Goal: Task Accomplishment & Management: Manage account settings

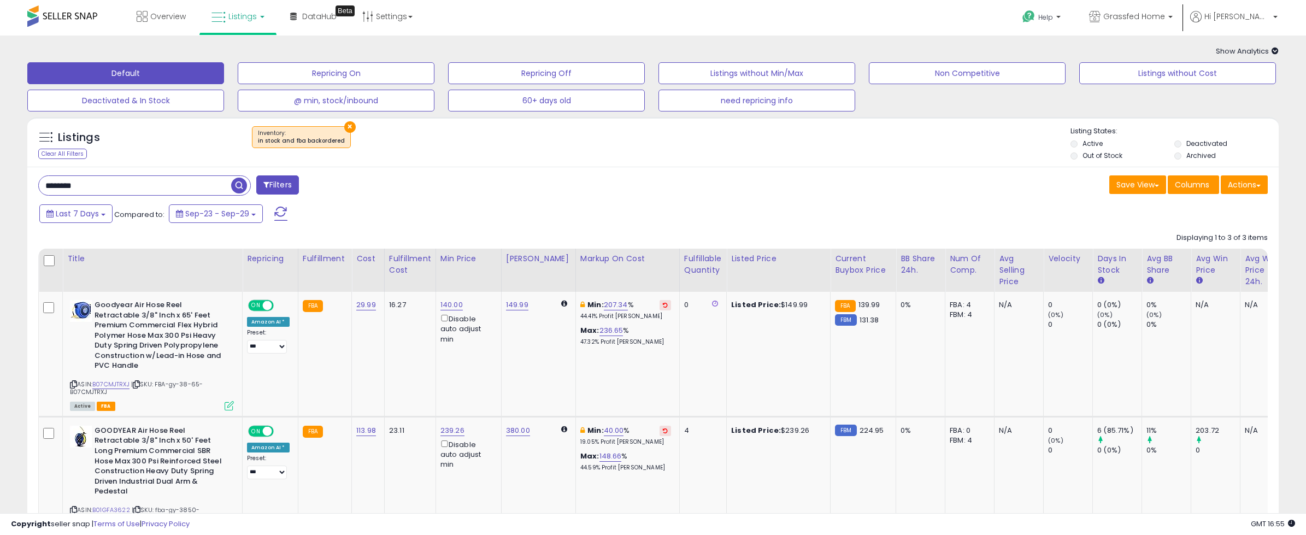
click at [276, 213] on span at bounding box center [280, 214] width 13 height 14
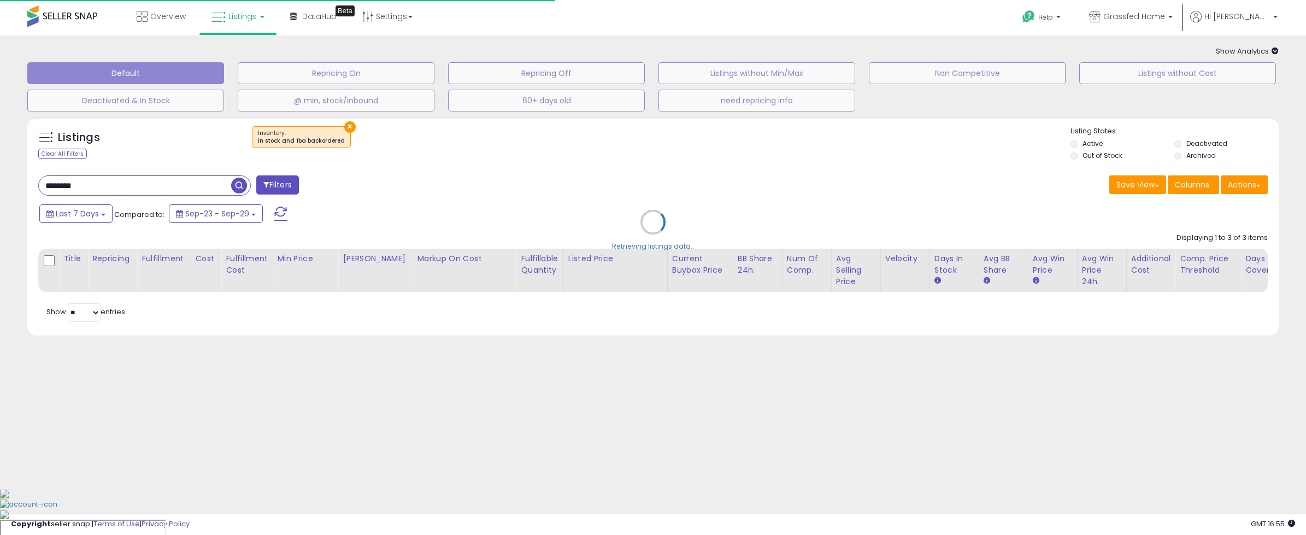
click at [276, 213] on span at bounding box center [280, 214] width 13 height 14
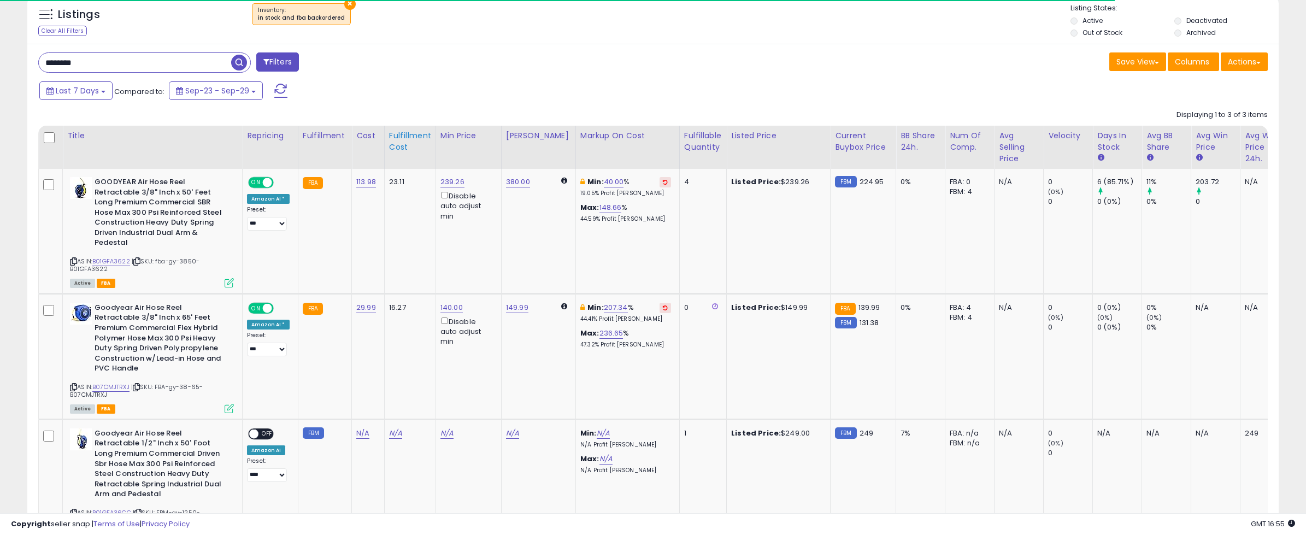
scroll to position [219, 0]
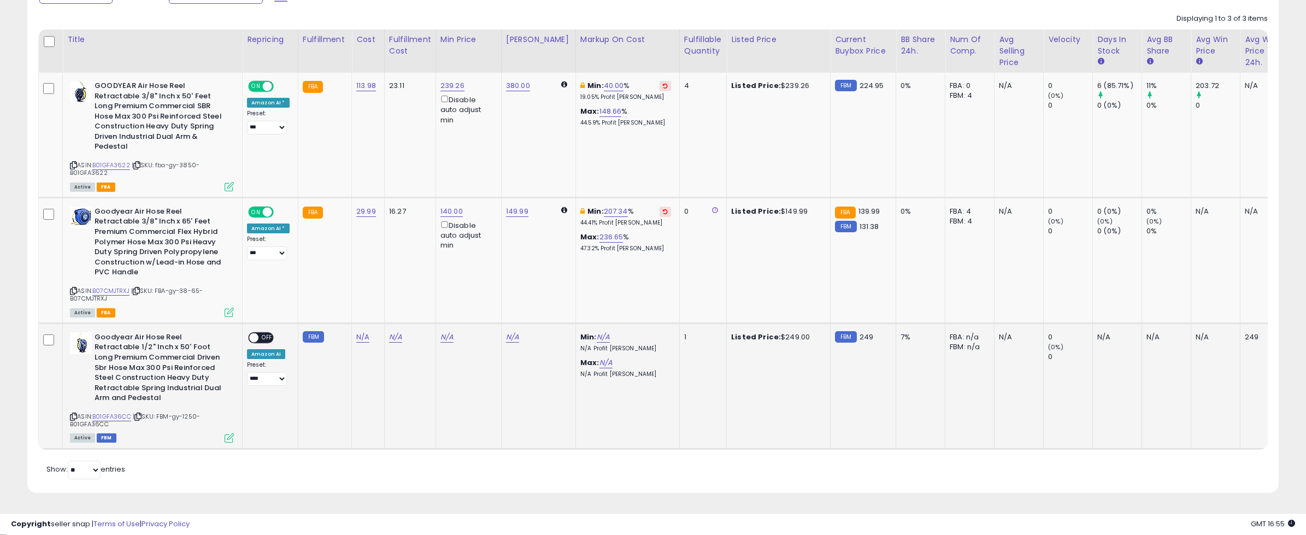
click at [72, 415] on icon at bounding box center [73, 417] width 7 height 6
click at [267, 337] on span "OFF" at bounding box center [266, 337] width 17 height 9
click at [356, 336] on link "N/A" at bounding box center [362, 337] width 13 height 11
type input "*****"
click button "submit" at bounding box center [394, 310] width 19 height 16
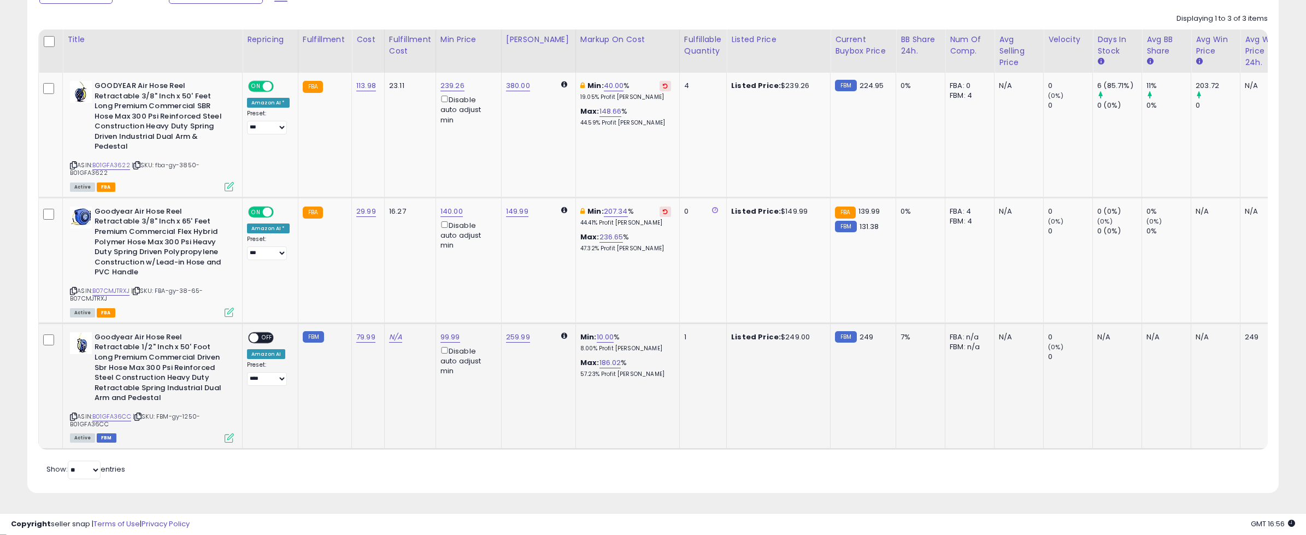
click at [263, 336] on span "OFF" at bounding box center [266, 337] width 17 height 9
click at [389, 338] on link "N/A" at bounding box center [395, 337] width 13 height 11
type input "**"
click button "submit" at bounding box center [427, 310] width 19 height 16
click at [513, 338] on link "259.99" at bounding box center [518, 337] width 24 height 11
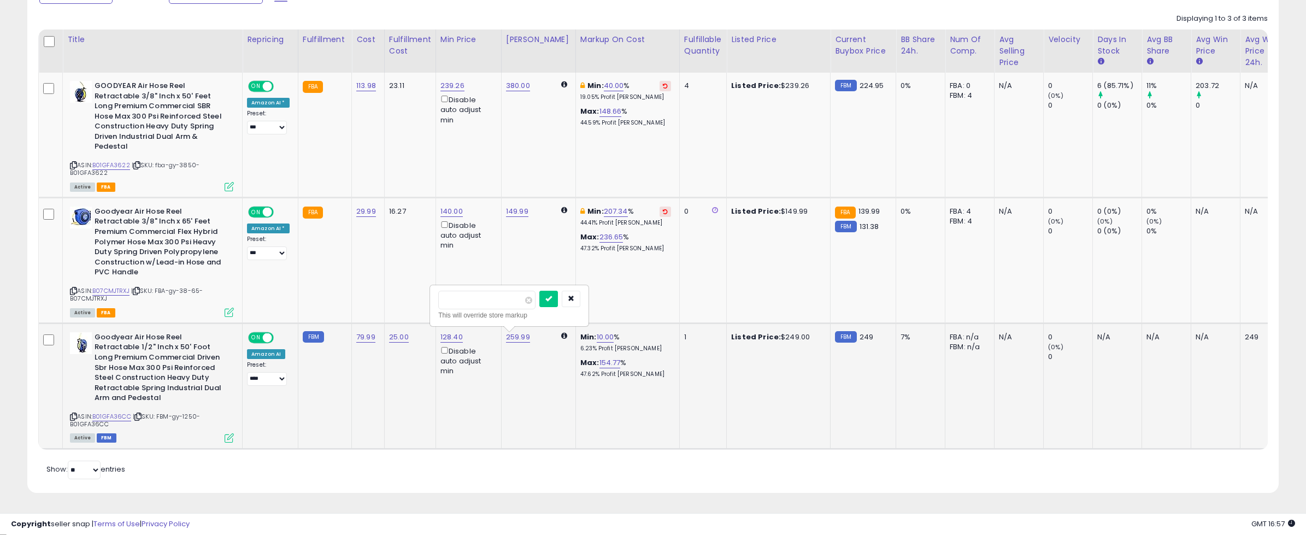
type input "***"
click button "submit" at bounding box center [548, 299] width 19 height 16
click at [690, 371] on td "1" at bounding box center [702, 386] width 47 height 126
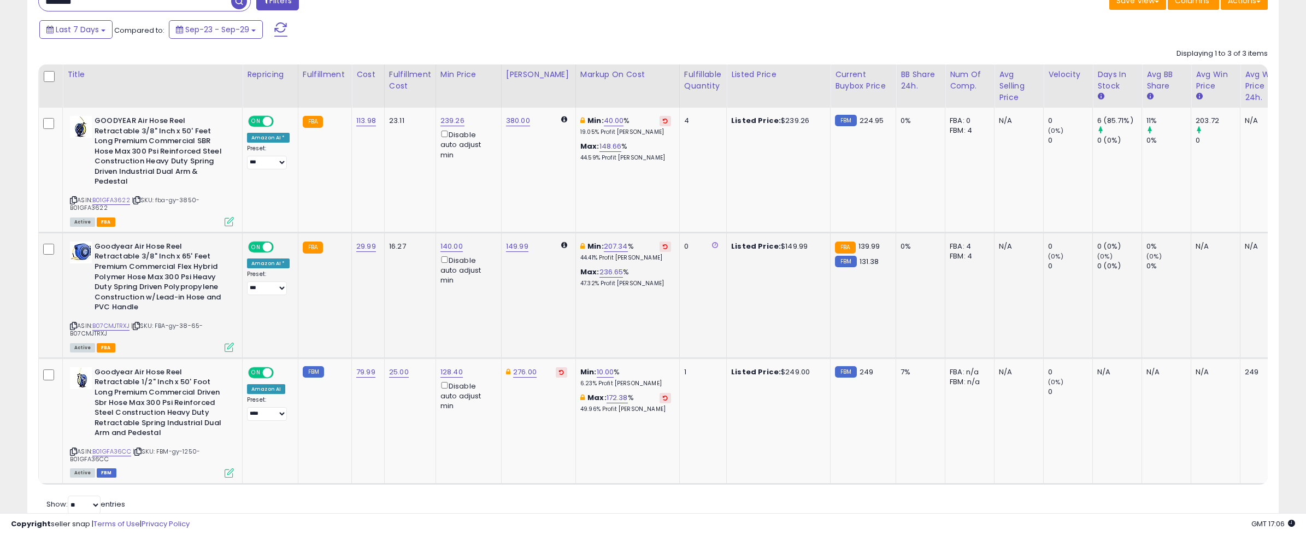
scroll to position [99, 0]
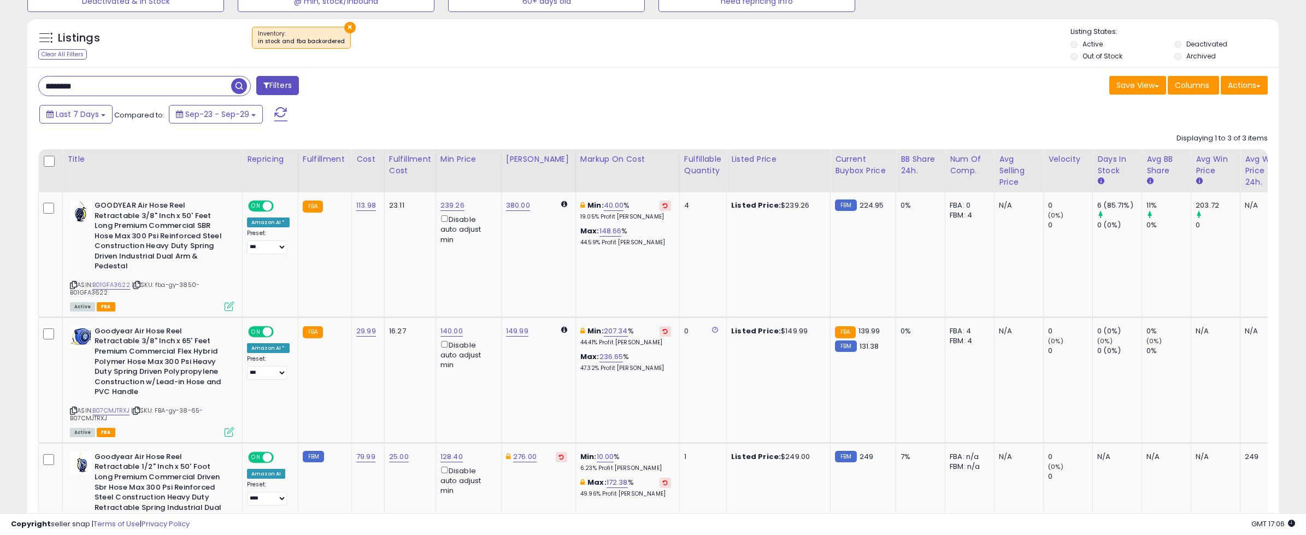
click at [275, 119] on span at bounding box center [280, 114] width 13 height 14
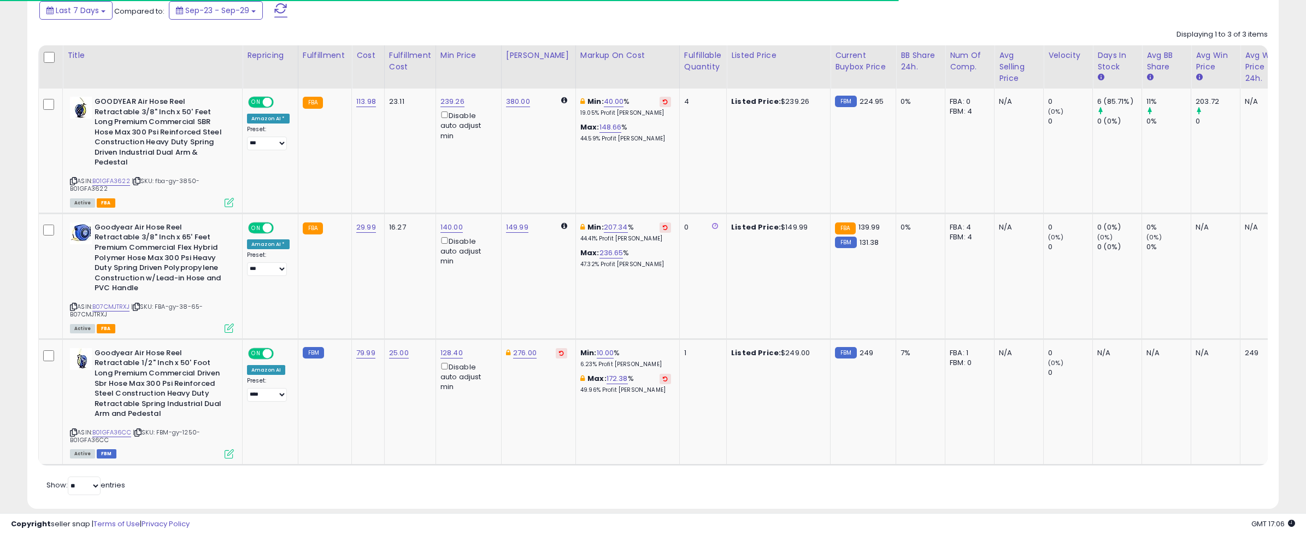
scroll to position [219, 0]
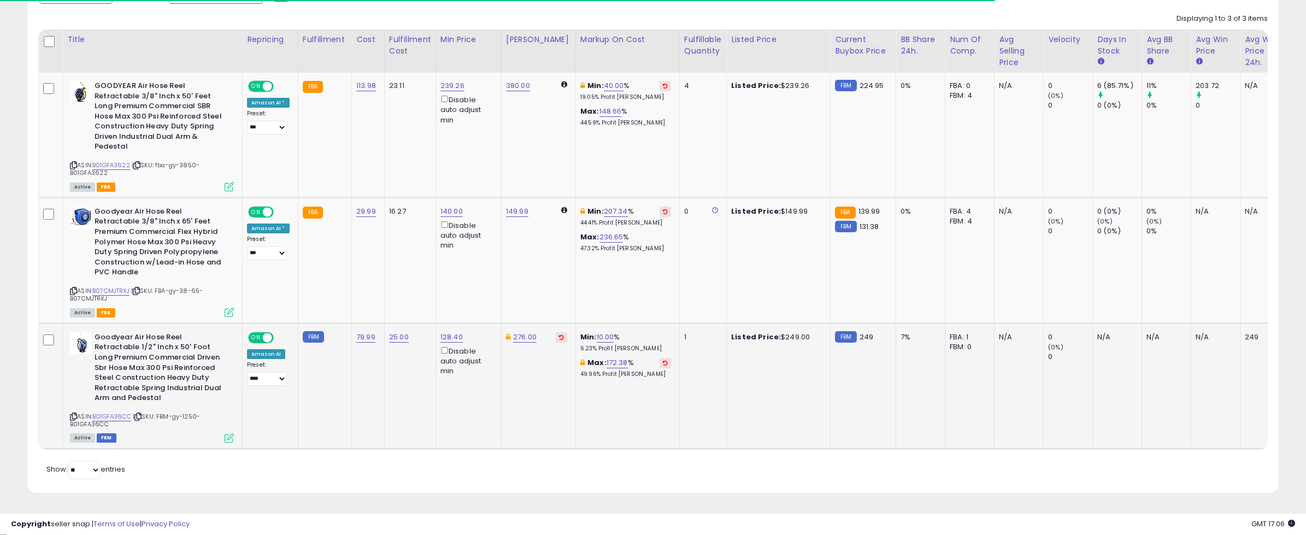
click at [775, 373] on td "Listed Price: $249.00" at bounding box center [779, 386] width 104 height 126
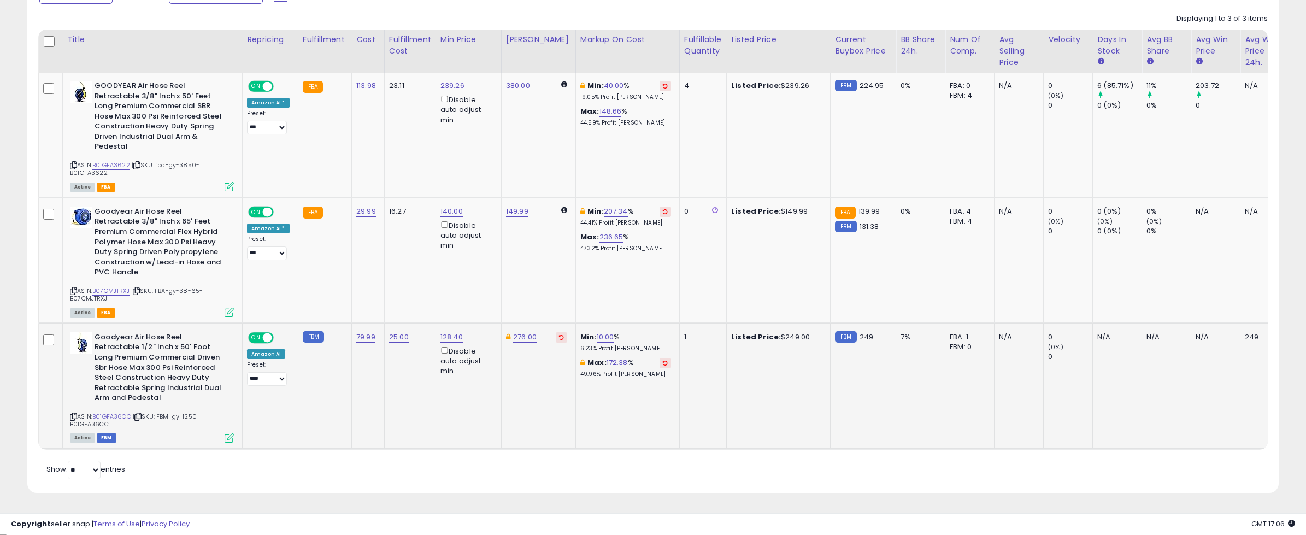
click at [775, 373] on td "Listed Price: $249.00" at bounding box center [779, 386] width 104 height 126
click at [388, 368] on td "25.00" at bounding box center [409, 386] width 51 height 126
click at [597, 340] on link "10.00" at bounding box center [605, 337] width 17 height 11
type input "**"
click button "submit" at bounding box center [628, 299] width 19 height 16
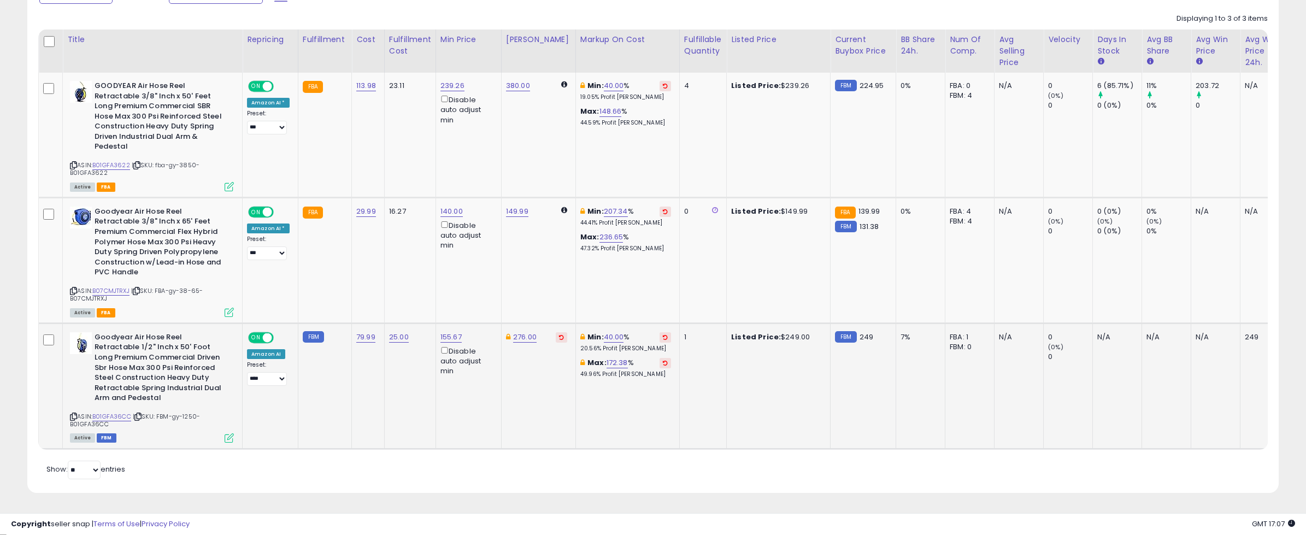
click at [605, 338] on link "40.00" at bounding box center [614, 337] width 20 height 11
type input "**"
click button "submit" at bounding box center [637, 299] width 19 height 16
click at [663, 363] on icon at bounding box center [665, 362] width 5 height 5
click at [641, 374] on p "47.62% Profit [PERSON_NAME]" at bounding box center [625, 375] width 91 height 8
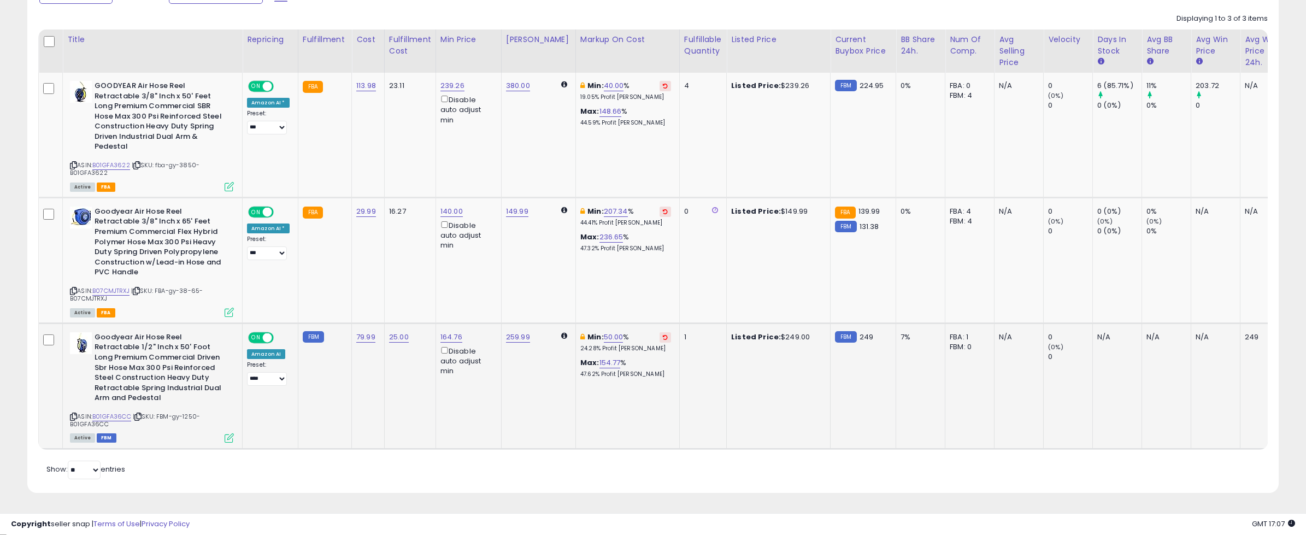
click at [704, 364] on td "1" at bounding box center [702, 386] width 47 height 126
click at [272, 374] on select "**********" at bounding box center [267, 379] width 40 height 14
select select "***"
click at [247, 373] on select "**********" at bounding box center [267, 379] width 40 height 14
click at [355, 405] on td "79.99" at bounding box center [368, 386] width 33 height 126
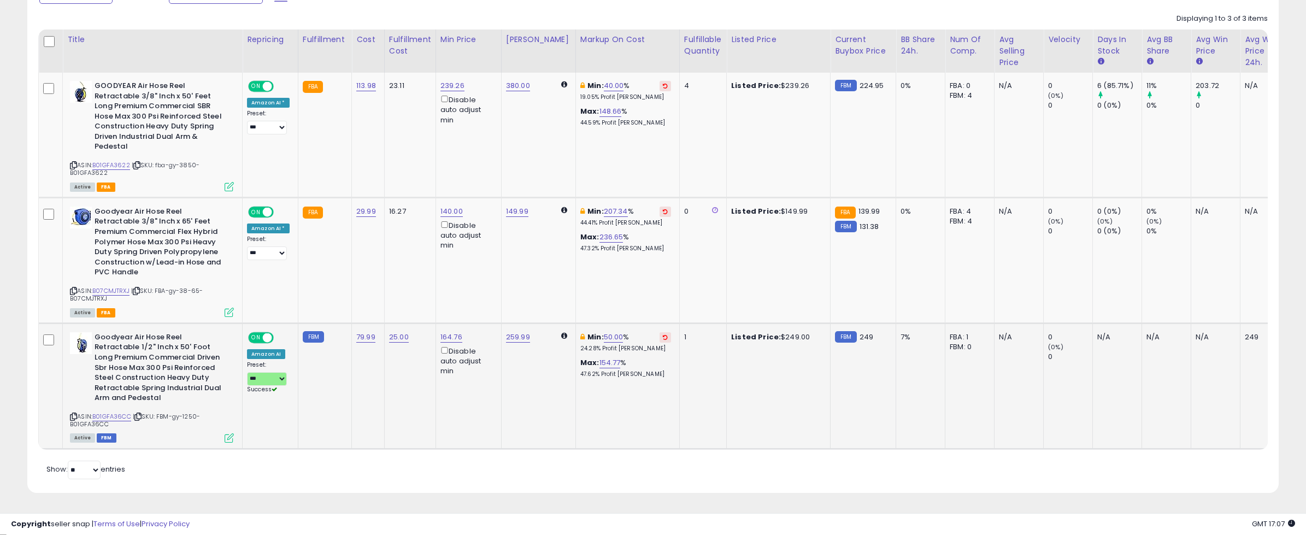
click at [331, 406] on td "FBM" at bounding box center [325, 386] width 54 height 126
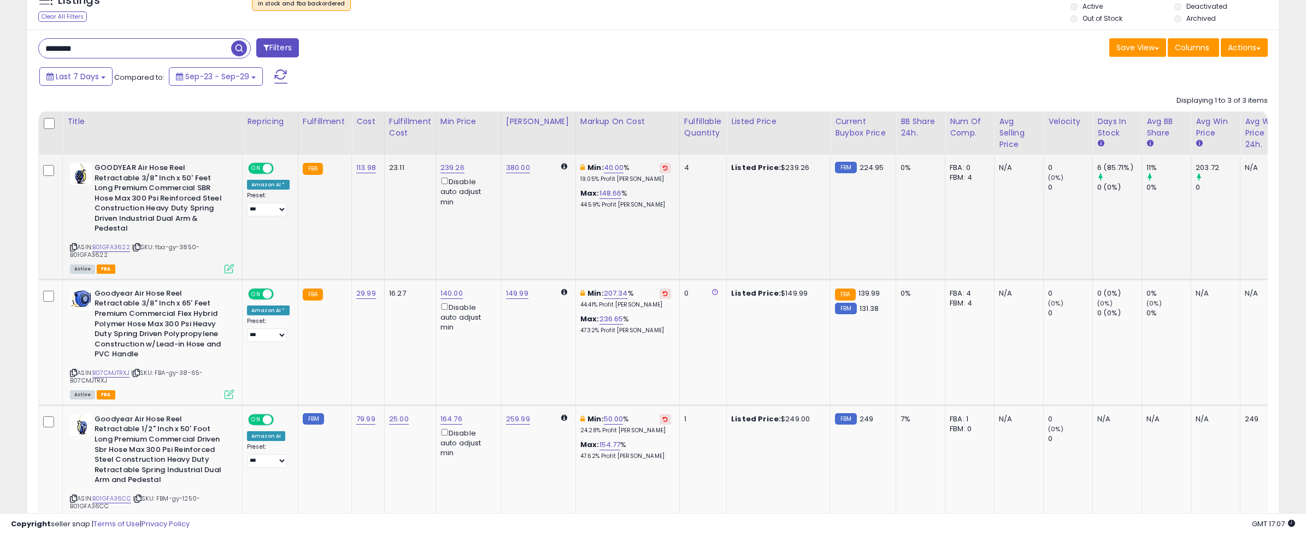
scroll to position [125, 0]
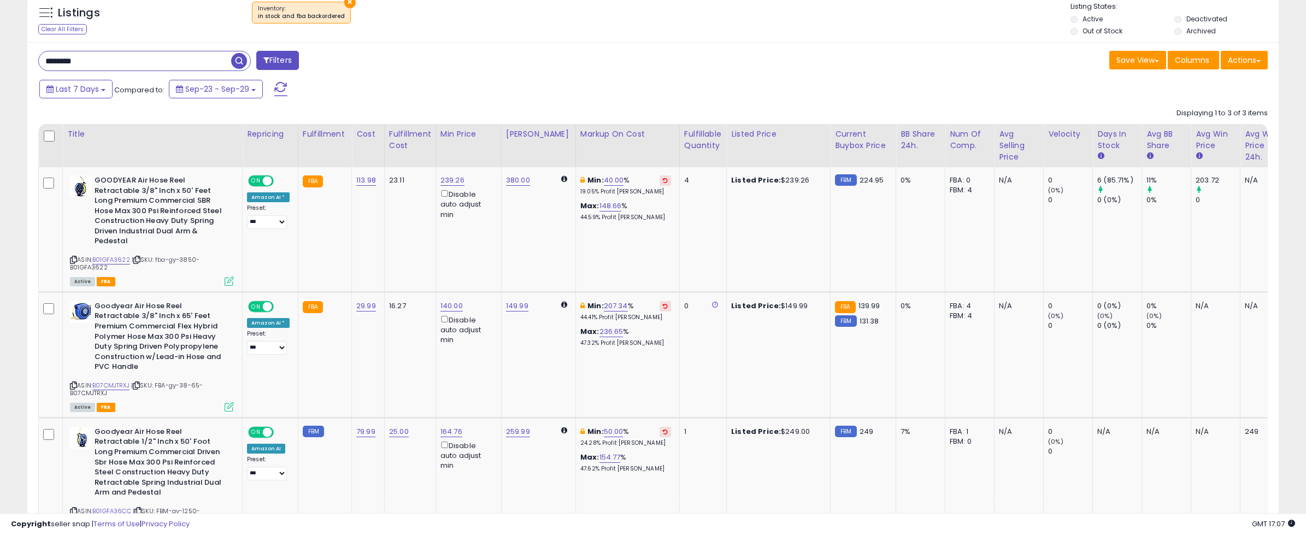
click at [280, 86] on span at bounding box center [280, 89] width 13 height 14
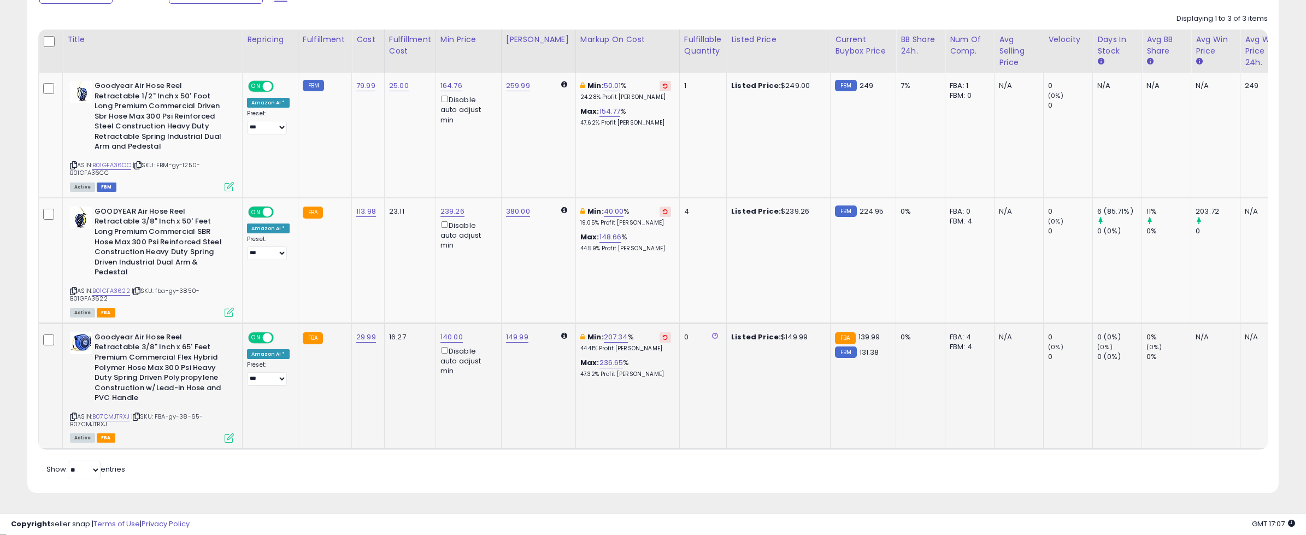
scroll to position [208, 0]
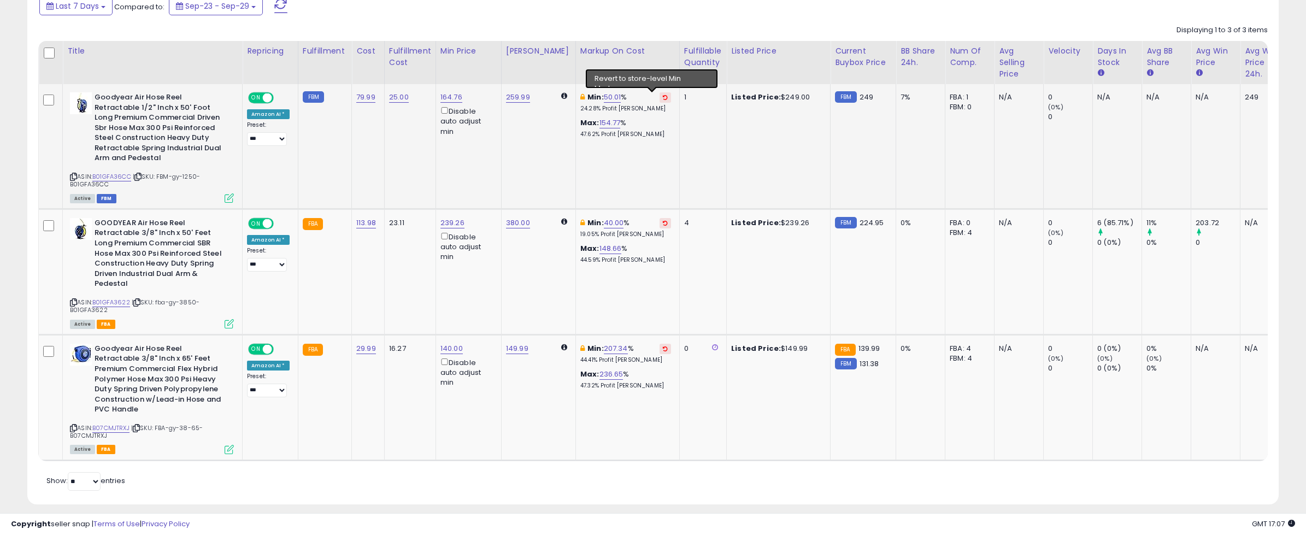
click at [727, 128] on td "Listed Price: $249.00" at bounding box center [779, 146] width 104 height 125
click at [770, 143] on td "Listed Price: $249.00" at bounding box center [779, 146] width 104 height 125
click at [281, 6] on span at bounding box center [280, 6] width 13 height 14
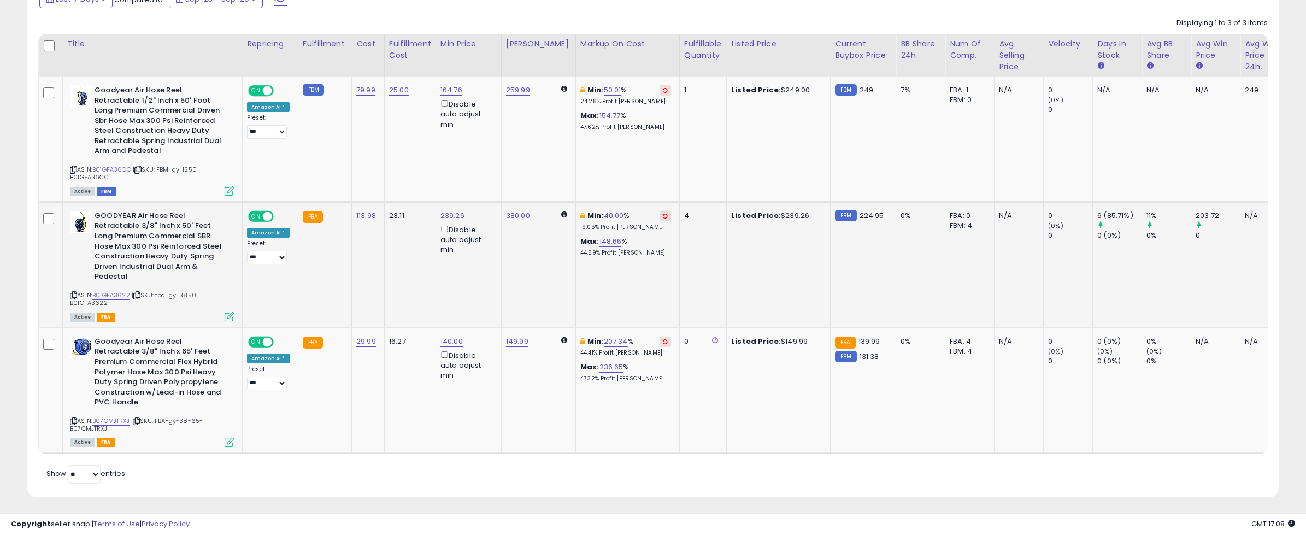
scroll to position [217, 0]
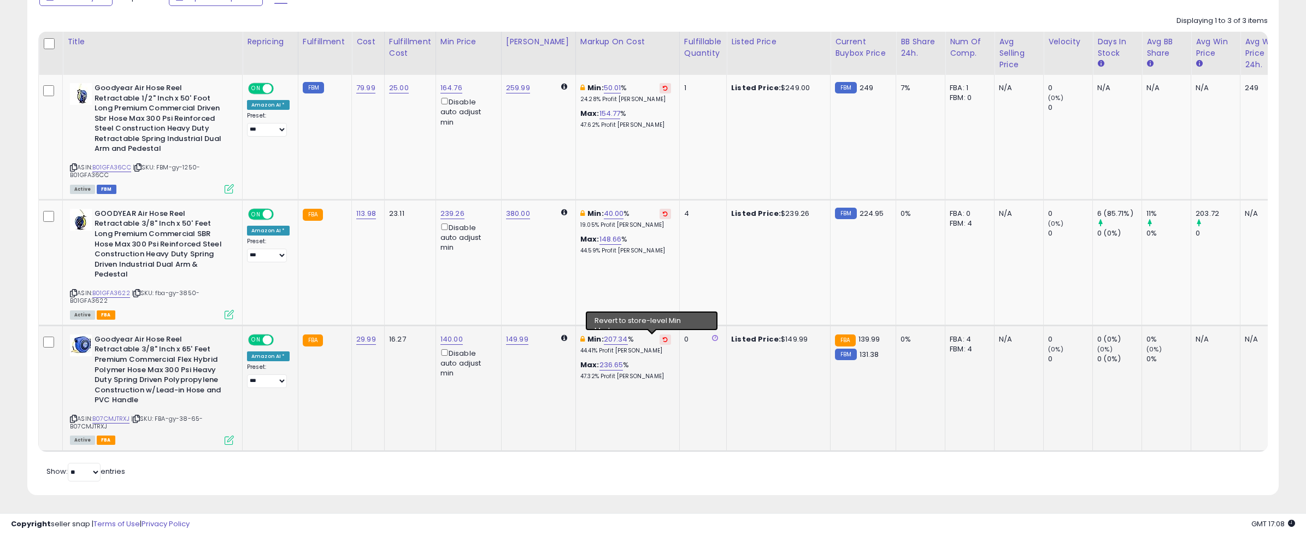
click at [663, 340] on icon at bounding box center [665, 339] width 5 height 5
click at [81, 343] on img at bounding box center [81, 345] width 22 height 22
click at [700, 377] on td "0" at bounding box center [702, 388] width 47 height 126
click at [699, 384] on td "0" at bounding box center [702, 388] width 47 height 126
click at [597, 343] on link "10.00" at bounding box center [605, 339] width 17 height 11
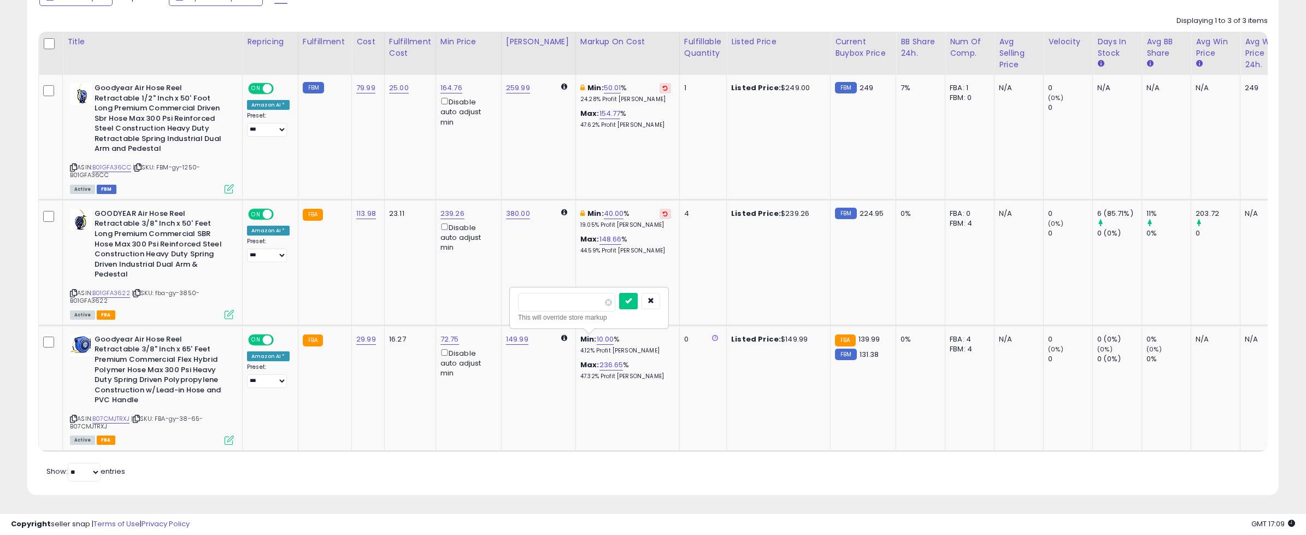
type input "**"
click button "submit" at bounding box center [628, 301] width 19 height 16
click at [604, 338] on link "30.02" at bounding box center [614, 339] width 20 height 11
type input "**"
click button "submit" at bounding box center [636, 301] width 19 height 16
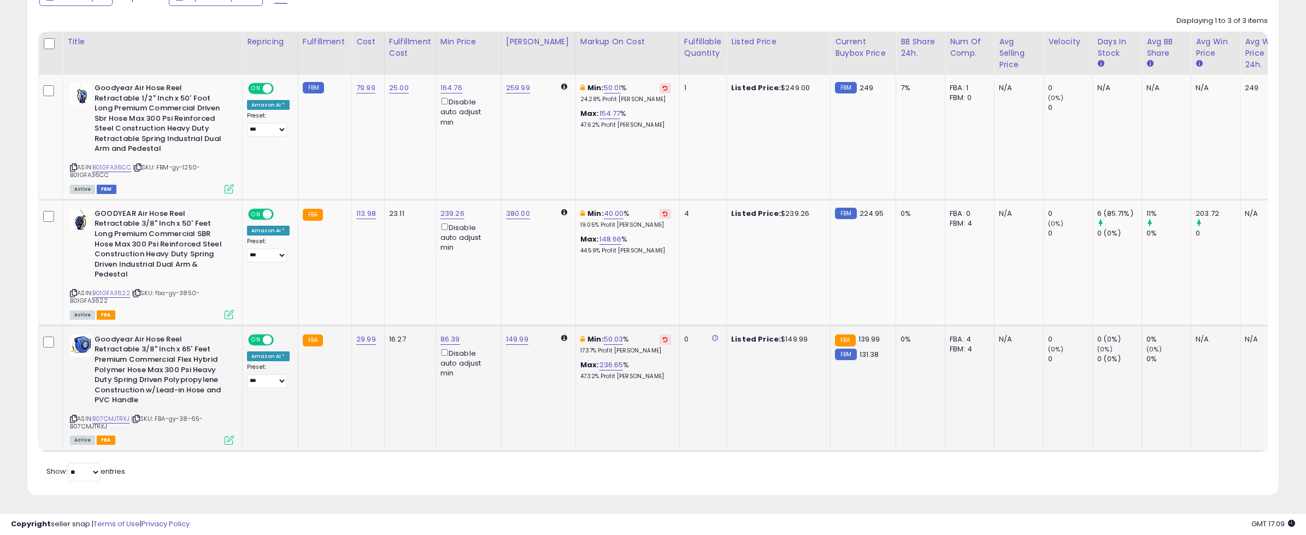
click at [703, 363] on td "0" at bounding box center [702, 388] width 47 height 126
click at [734, 369] on td "Listed Price: $149.99" at bounding box center [779, 388] width 104 height 126
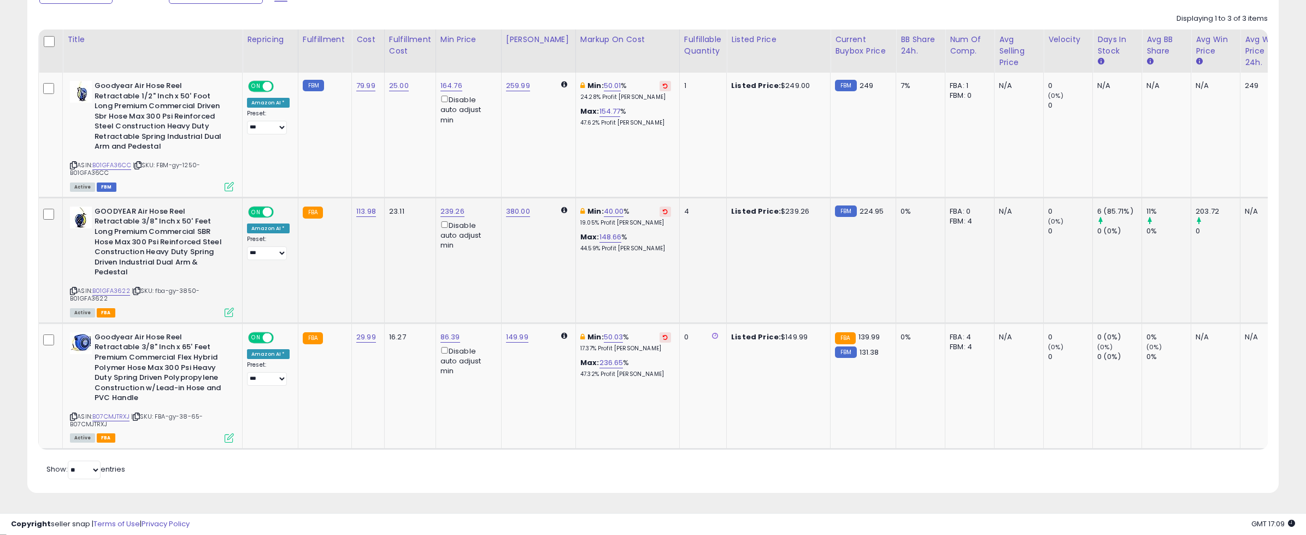
click at [780, 247] on td "Listed Price: $239.26" at bounding box center [779, 260] width 104 height 126
click at [605, 211] on link "40.00" at bounding box center [614, 211] width 20 height 11
type input "**"
click button "submit" at bounding box center [637, 173] width 19 height 16
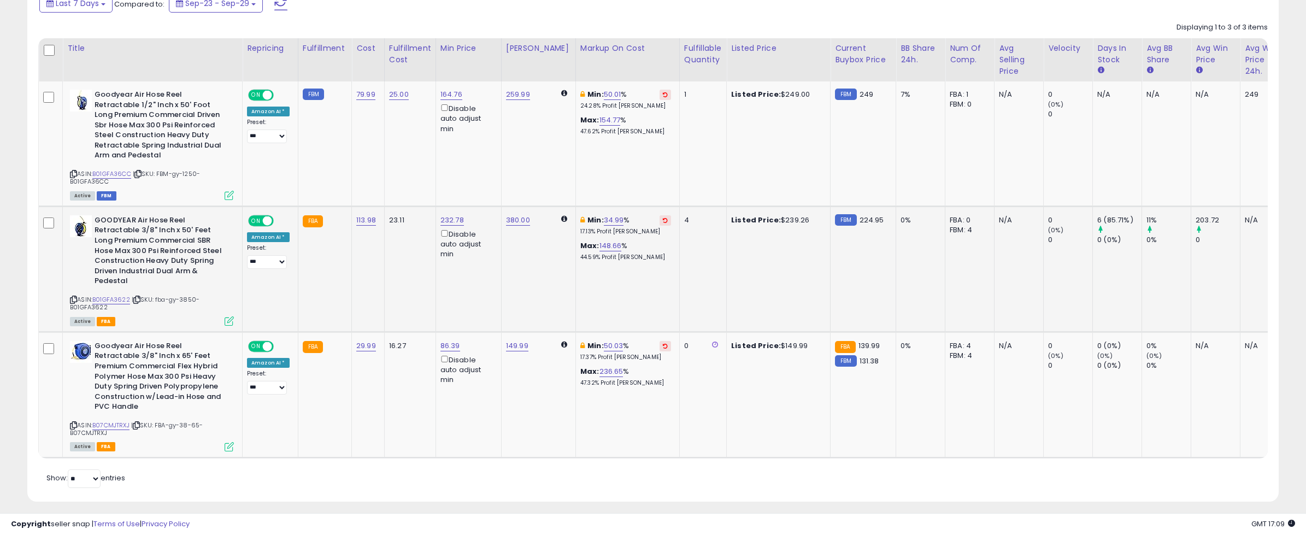
scroll to position [208, 0]
click at [743, 172] on td "Listed Price: $249.00" at bounding box center [779, 146] width 104 height 125
click at [285, 3] on span at bounding box center [280, 5] width 13 height 14
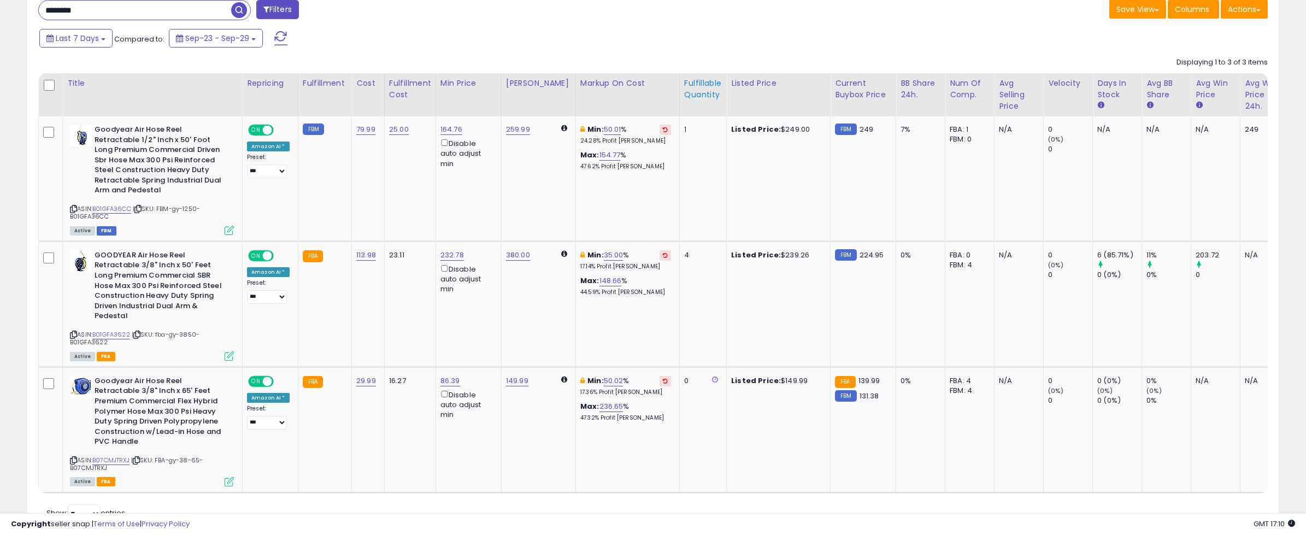
scroll to position [219, 0]
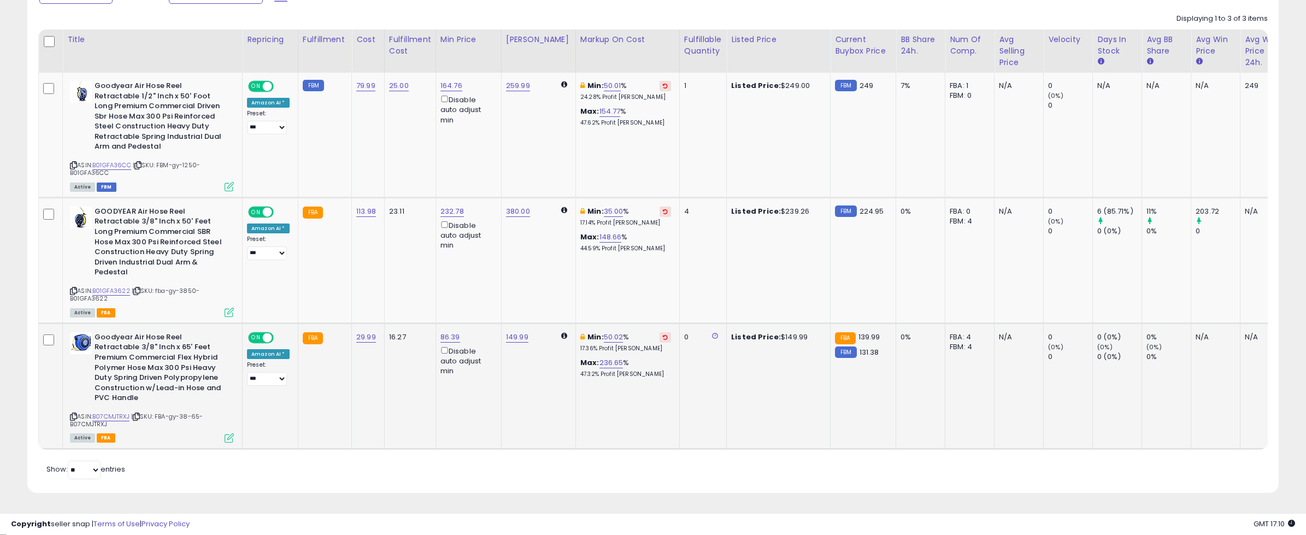
click at [775, 339] on div "Listed Price: $149.99" at bounding box center [776, 337] width 91 height 10
